Goal: Task Accomplishment & Management: Use online tool/utility

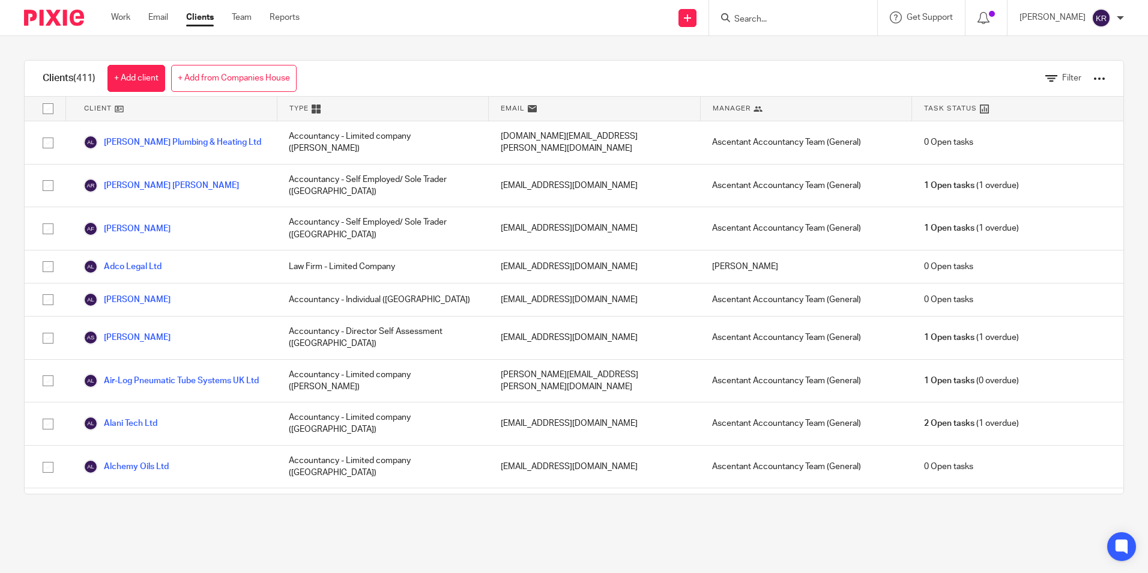
click at [815, 21] on input "Search" at bounding box center [787, 19] width 108 height 11
type input "amgela"
click button "submit" at bounding box center [0, 0] width 0 height 0
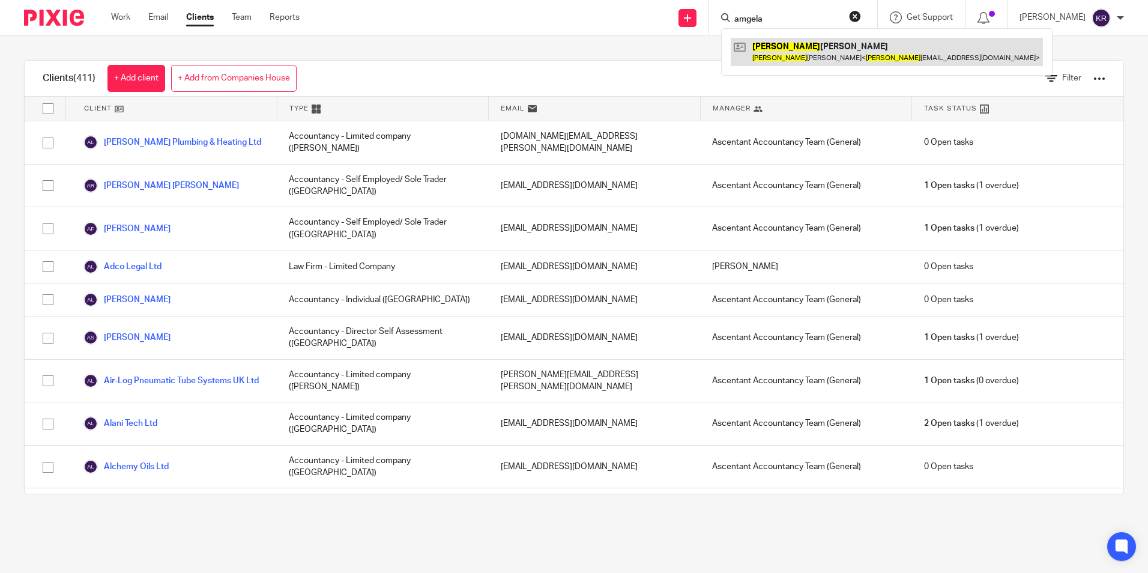
click at [794, 44] on link at bounding box center [887, 52] width 312 height 28
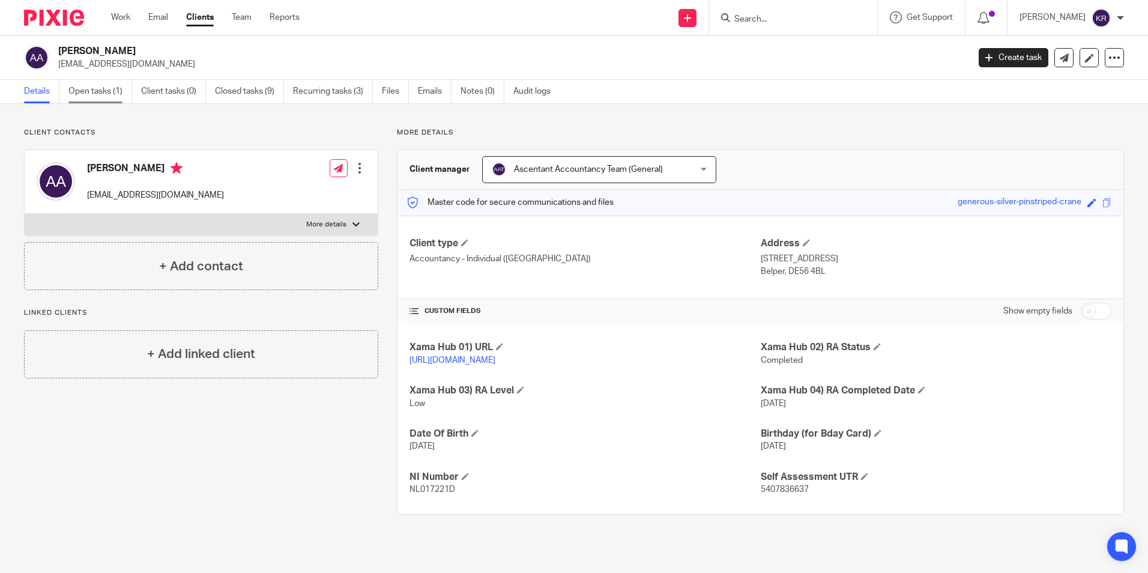
click at [100, 87] on link "Open tasks (1)" at bounding box center [100, 91] width 64 height 23
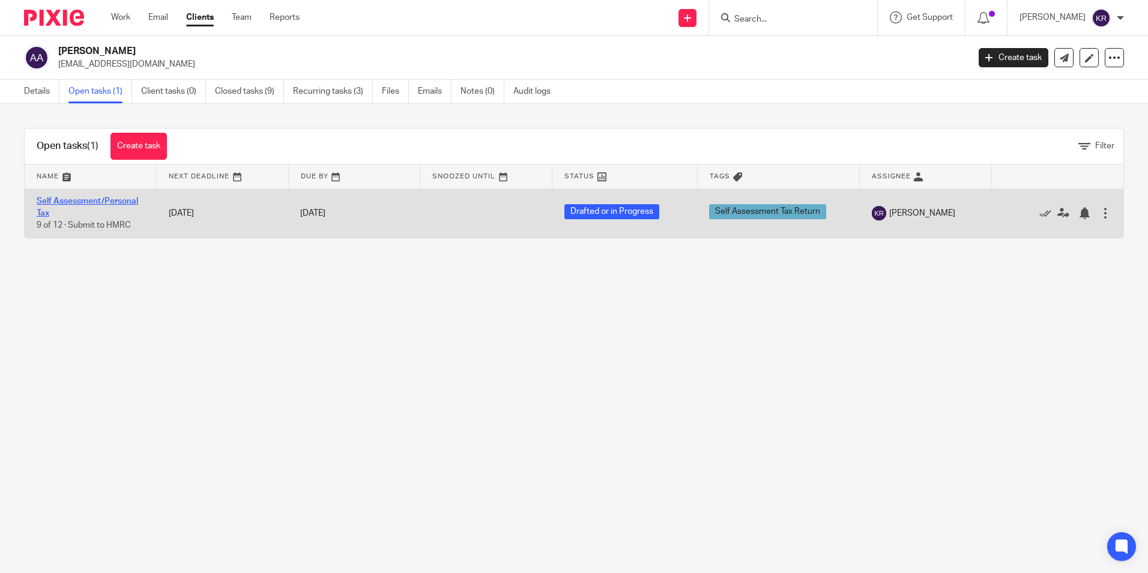
click at [85, 202] on link "Self Assessment/Personal Tax" at bounding box center [87, 207] width 101 height 20
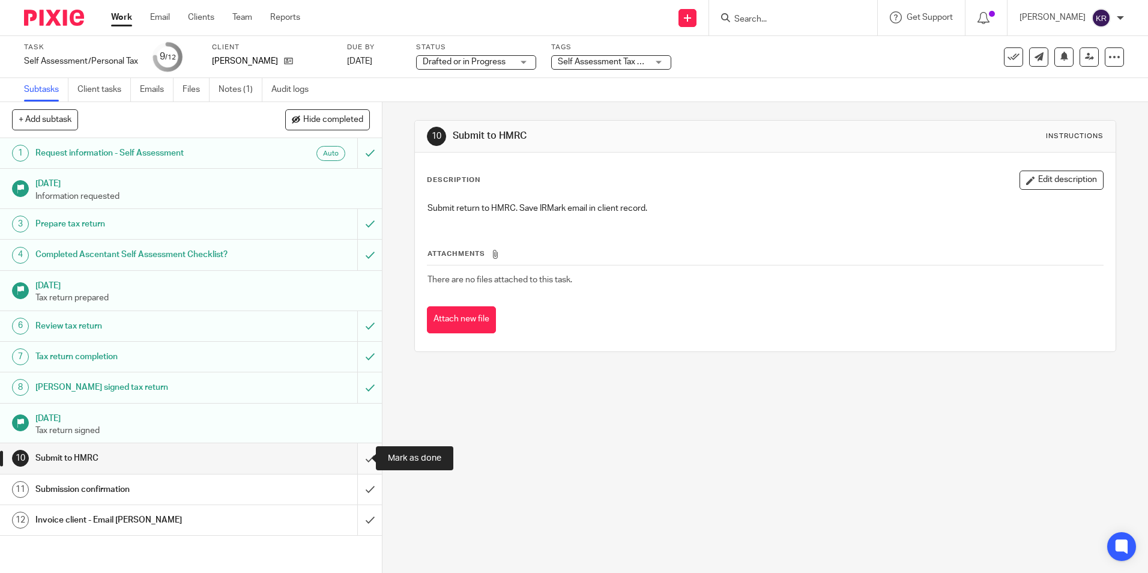
click at [358, 459] on input "submit" at bounding box center [191, 458] width 382 height 30
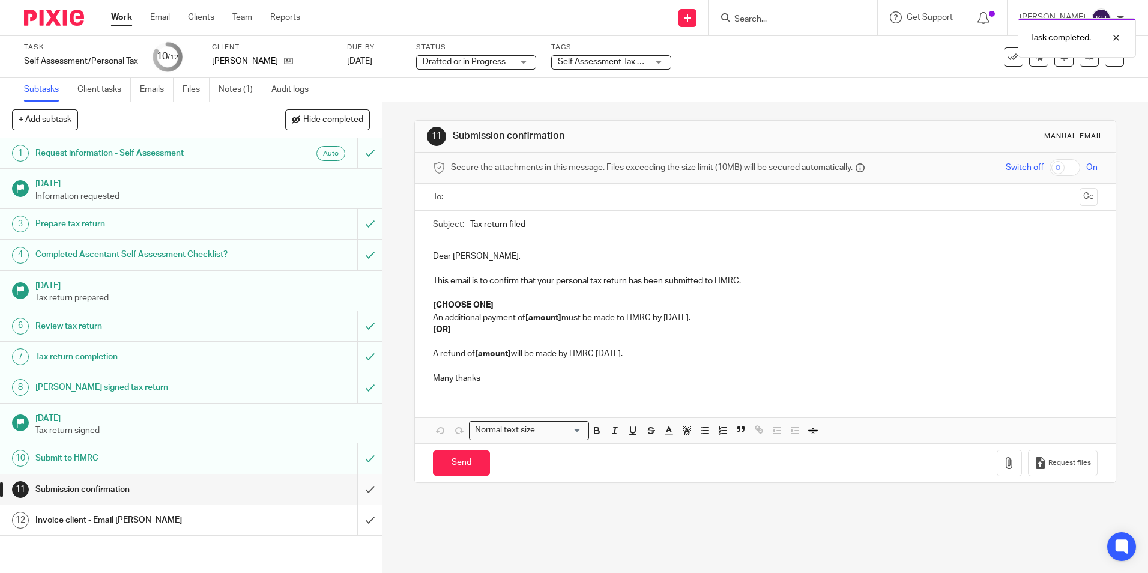
click at [358, 488] on input "submit" at bounding box center [191, 489] width 382 height 30
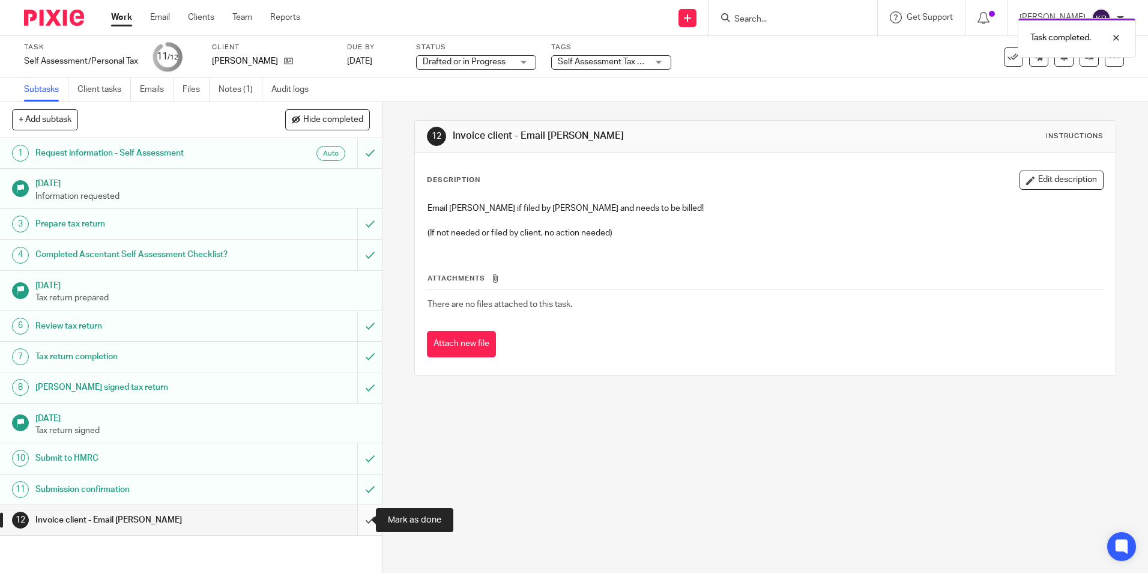
click at [358, 517] on input "submit" at bounding box center [191, 520] width 382 height 30
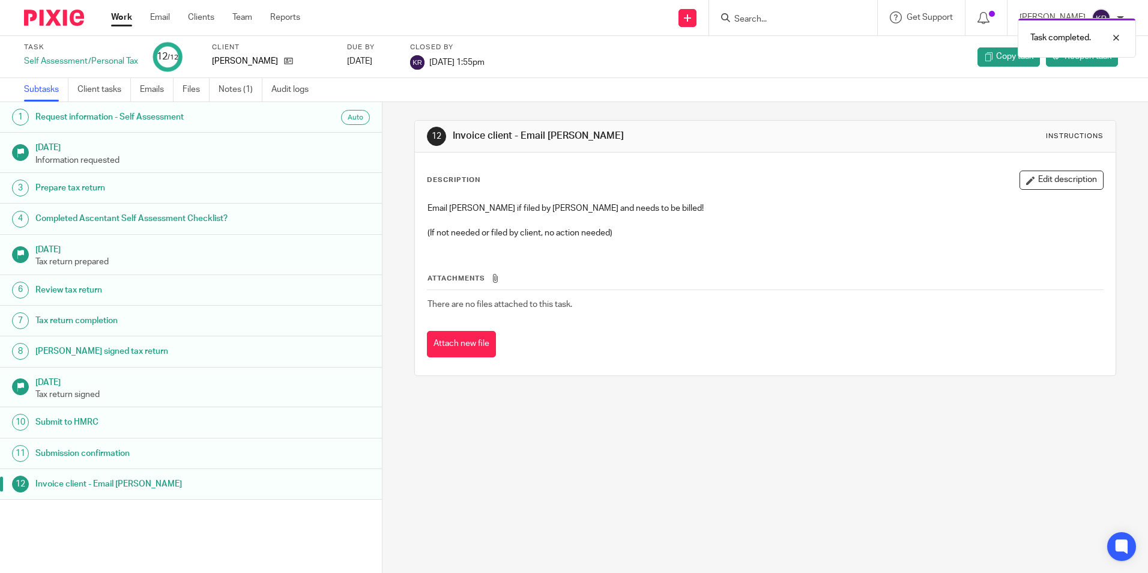
click at [1015, 93] on div "Subtasks Client tasks Emails Files Notes (1) Audit logs" at bounding box center [574, 90] width 1148 height 24
click at [1114, 40] on div at bounding box center [1107, 38] width 32 height 14
click at [93, 63] on div "Self Assessment/Personal Tax" at bounding box center [81, 61] width 114 height 12
click at [238, 92] on link "Notes (1)" at bounding box center [240, 89] width 44 height 23
